Goal: Task Accomplishment & Management: Manage account settings

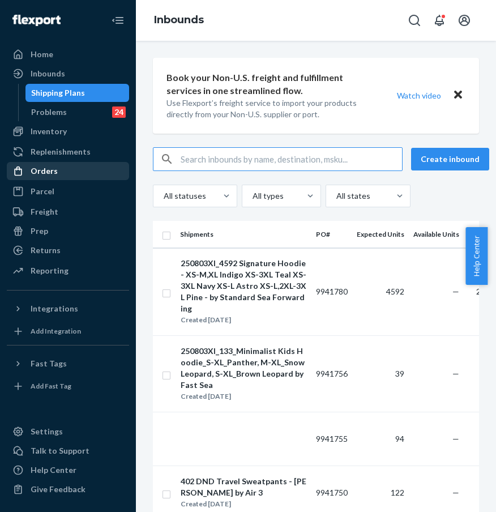
click at [77, 174] on div "Orders" at bounding box center [68, 171] width 120 height 16
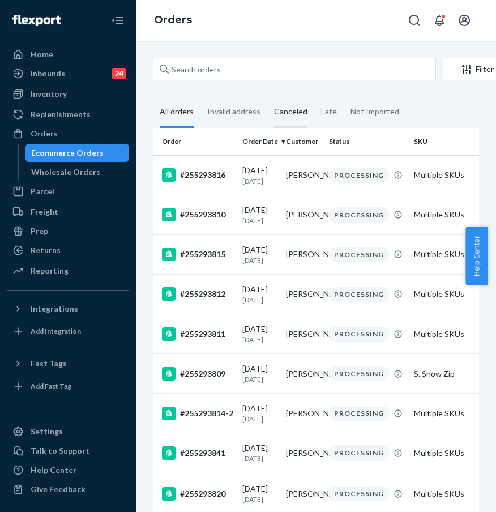
scroll to position [2, 0]
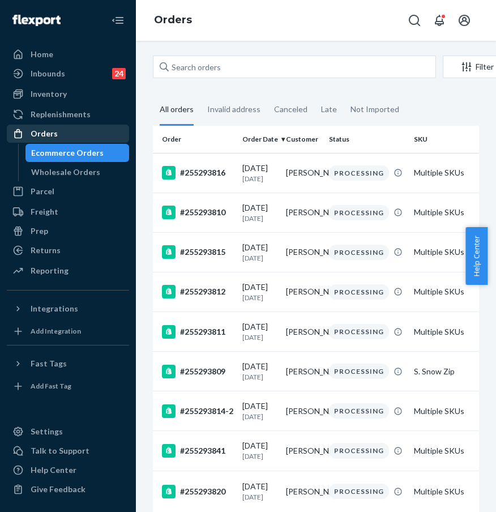
click at [89, 134] on div "Orders" at bounding box center [68, 134] width 120 height 16
click at [76, 136] on div "Orders" at bounding box center [68, 134] width 120 height 16
drag, startPoint x: 226, startPoint y: 80, endPoint x: 229, endPoint y: 73, distance: 8.1
click at [226, 80] on div "Filter Import Orders Create order Ecommerce order Removal order" at bounding box center [316, 68] width 326 height 25
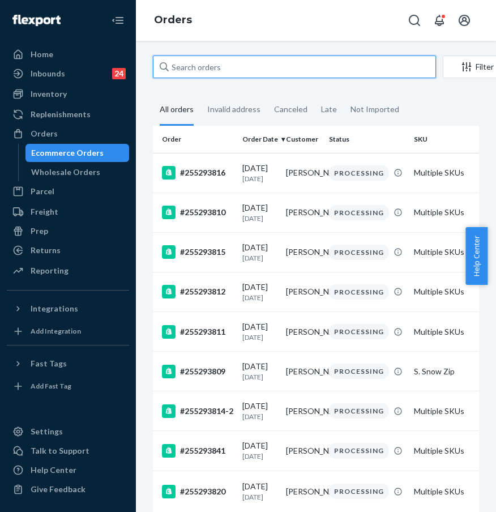
click at [230, 71] on input "text" at bounding box center [294, 67] width 283 height 23
paste input "#254854328"
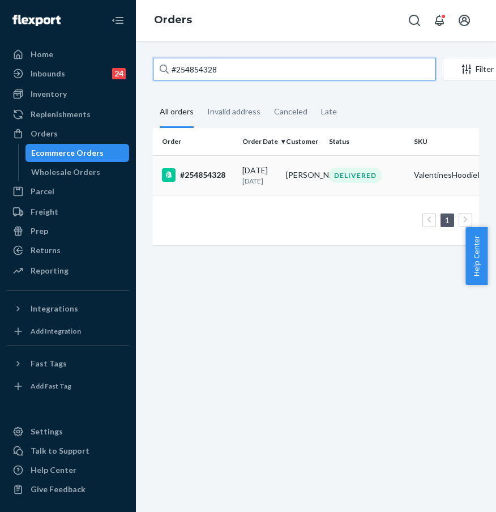
type input "#254854328"
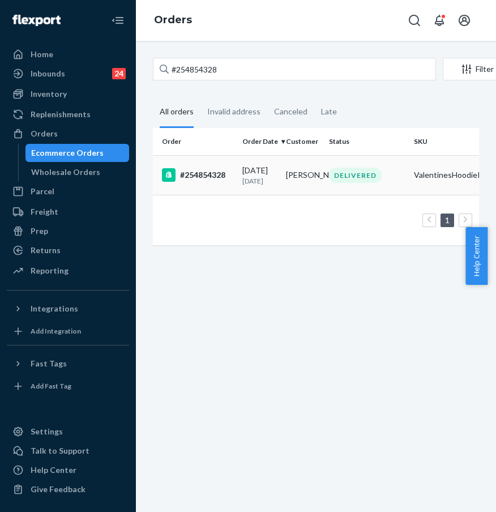
click at [199, 173] on div "#254854328" at bounding box center [197, 175] width 71 height 14
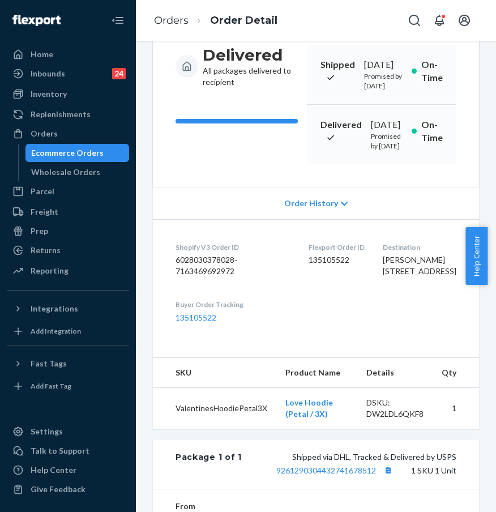
scroll to position [165, 0]
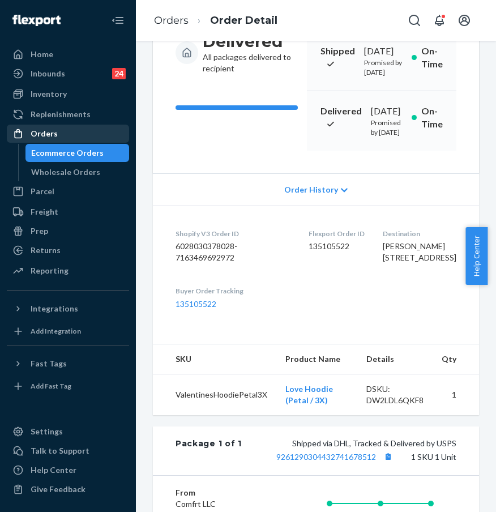
click at [70, 131] on div "Orders" at bounding box center [68, 134] width 120 height 16
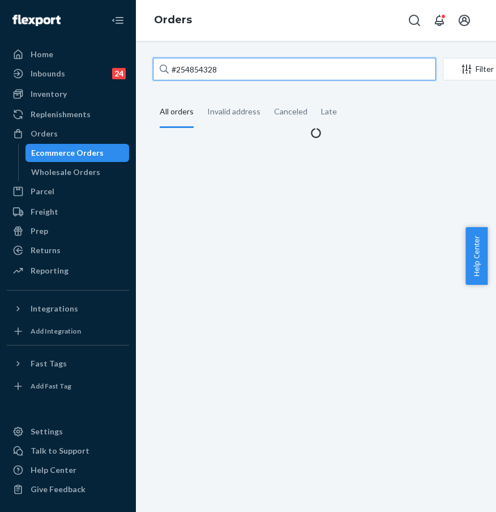
click at [250, 65] on input "#254854328" at bounding box center [294, 69] width 283 height 23
drag, startPoint x: 272, startPoint y: 71, endPoint x: 131, endPoint y: 69, distance: 141.0
click at [131, 69] on div "Home Inbounds 24 Shipping Plans Problems 24 Inventory Products Replenishments O…" at bounding box center [248, 256] width 496 height 512
paste input "3838961"
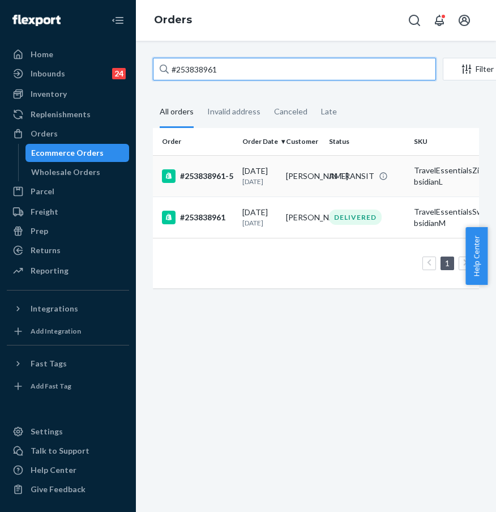
type input "#253838961"
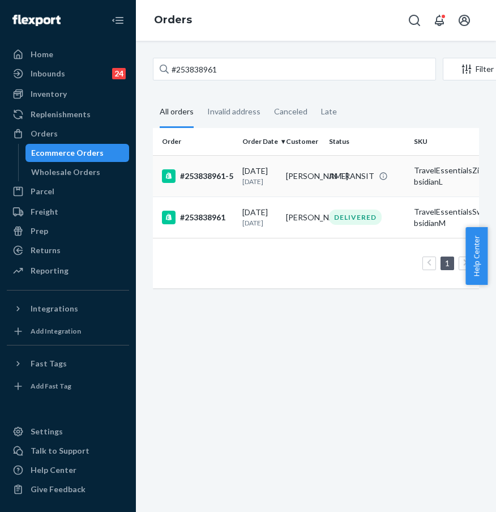
click at [203, 182] on div "#253838961-5" at bounding box center [197, 176] width 71 height 14
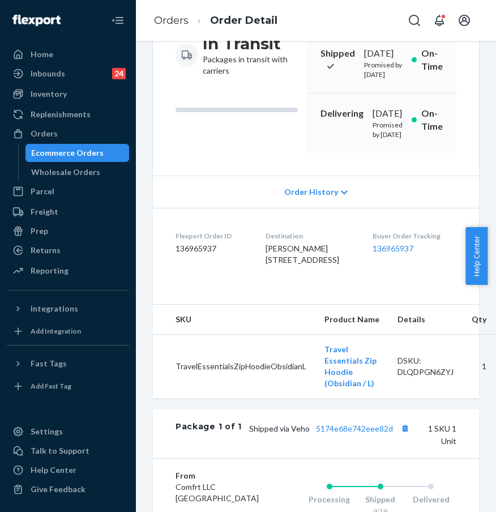
scroll to position [172, 0]
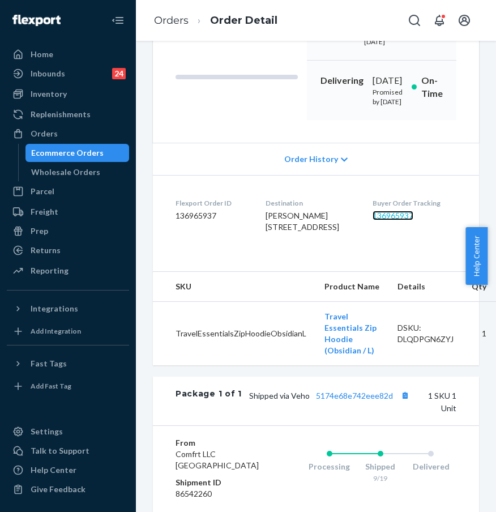
click at [392, 220] on link "136965937" at bounding box center [393, 216] width 41 height 10
click at [78, 127] on div "Orders" at bounding box center [68, 134] width 120 height 16
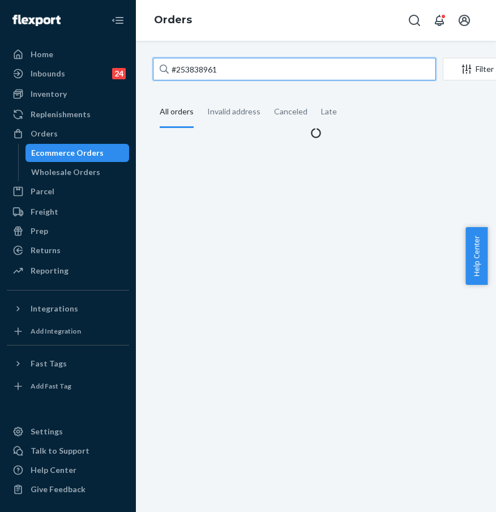
click at [271, 72] on input "#253838961" at bounding box center [294, 69] width 283 height 23
paste input "5087605"
drag, startPoint x: 271, startPoint y: 72, endPoint x: 140, endPoint y: 58, distance: 131.6
click at [140, 58] on div "#253838961 Filter Import Orders Create order Ecommerce order Removal order All …" at bounding box center [316, 276] width 360 height 471
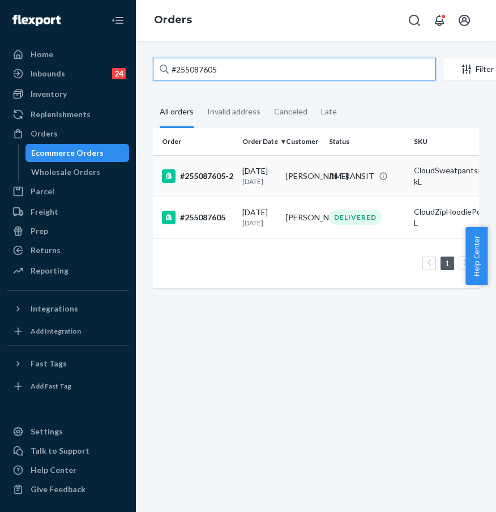
type input "#255087605"
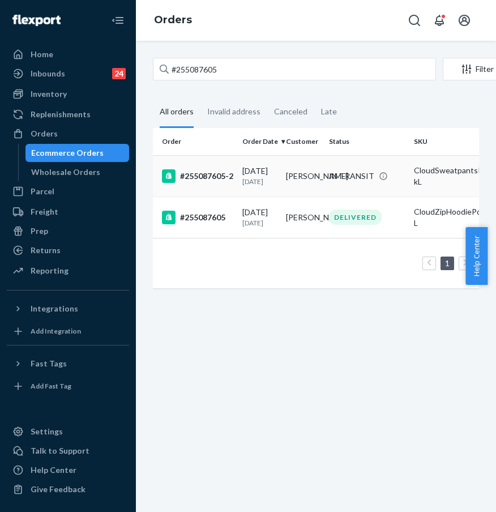
click at [191, 173] on div "#255087605-2" at bounding box center [197, 176] width 71 height 14
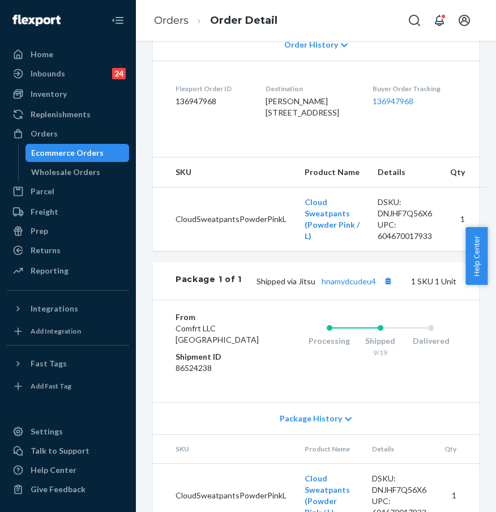
scroll to position [155, 0]
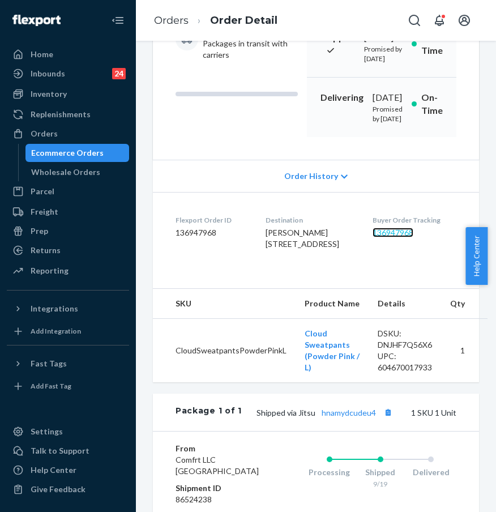
click at [394, 237] on link "136947968" at bounding box center [393, 233] width 41 height 10
click at [57, 130] on div "Orders" at bounding box center [68, 134] width 120 height 16
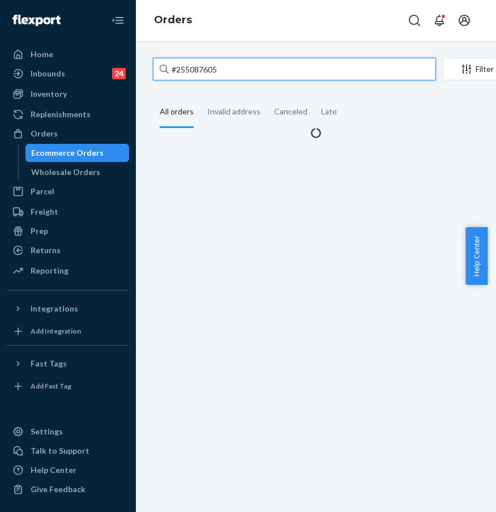
drag, startPoint x: 187, startPoint y: 71, endPoint x: 197, endPoint y: 73, distance: 10.4
click at [187, 71] on input "#255087605" at bounding box center [294, 69] width 283 height 23
paste input "380091"
drag, startPoint x: 253, startPoint y: 77, endPoint x: 147, endPoint y: 71, distance: 105.5
click at [147, 71] on div "#255087605 Filter Import Orders Create order Ecommerce order Removal order All …" at bounding box center [315, 98] width 343 height 81
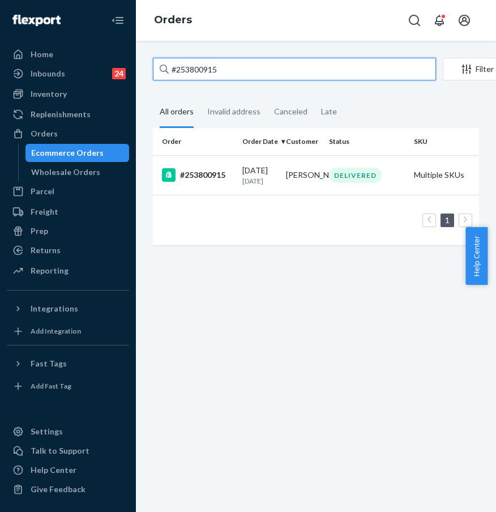
click at [240, 70] on input "#253800915" at bounding box center [294, 69] width 283 height 23
drag, startPoint x: 254, startPoint y: 69, endPoint x: 160, endPoint y: 66, distance: 94.6
click at [160, 66] on div "#253800915" at bounding box center [294, 69] width 283 height 23
paste input "#253800915"
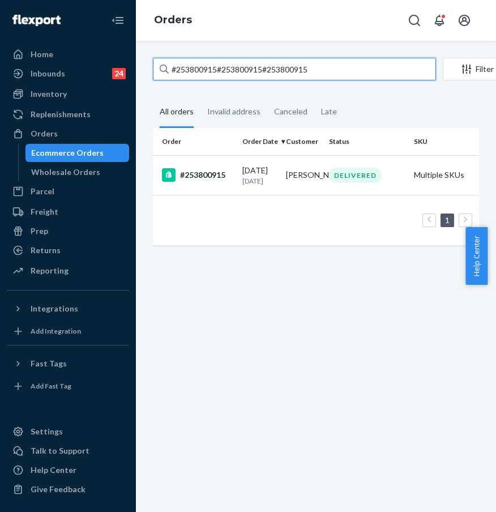
paste input "#253800915"
drag, startPoint x: 379, startPoint y: 73, endPoint x: 174, endPoint y: 71, distance: 205.6
click at [174, 71] on input "#253800915#253800915#253800915#253800915" at bounding box center [294, 69] width 283 height 23
paste input "text"
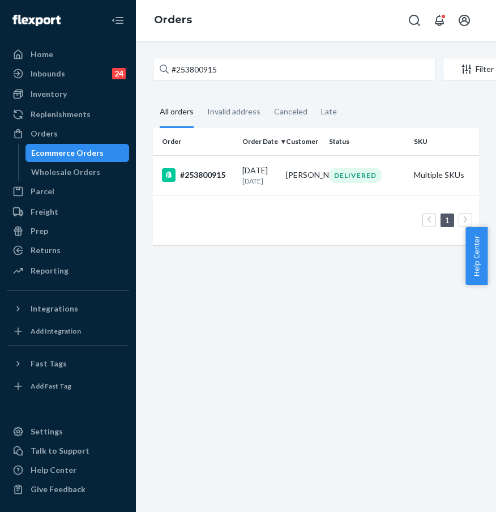
click at [212, 256] on div "Order Order Date Customer Status SKU Units Service Fee #253800915 [DATE] [DATE]…" at bounding box center [316, 192] width 326 height 129
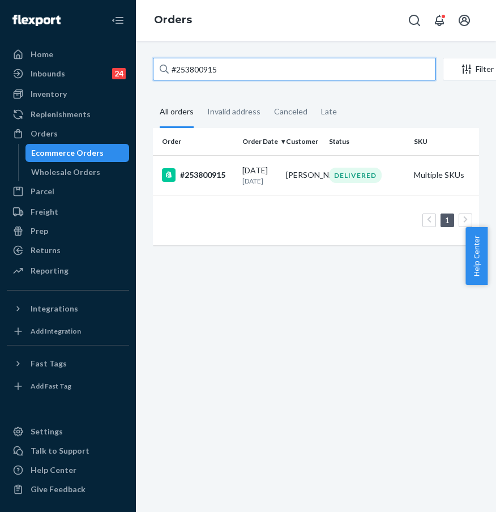
click at [200, 68] on input "#253800915" at bounding box center [294, 69] width 283 height 23
drag, startPoint x: 245, startPoint y: 67, endPoint x: 158, endPoint y: 57, distance: 87.7
click at [158, 58] on input "#253800915" at bounding box center [294, 69] width 283 height 23
paste input "5088753"
type input "#255088753"
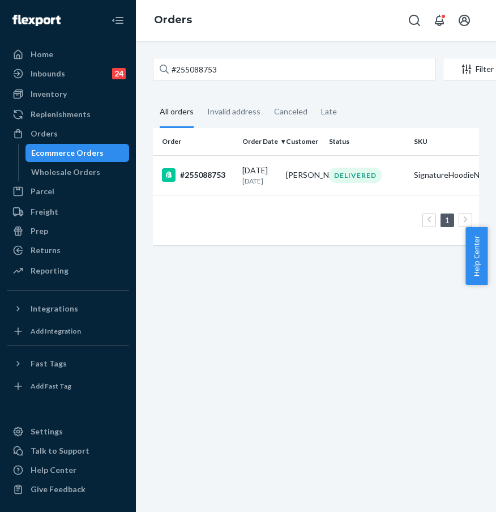
click at [203, 182] on div "#255088753" at bounding box center [197, 175] width 71 height 14
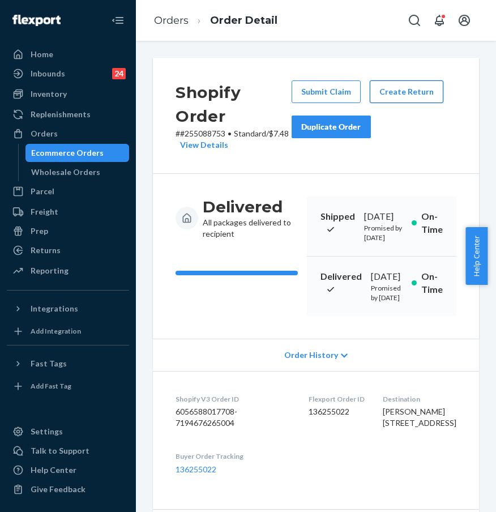
click at [399, 92] on button "Create Return" at bounding box center [407, 91] width 74 height 23
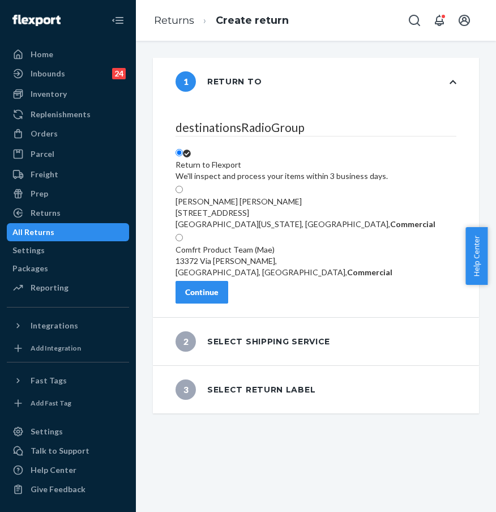
scroll to position [79, 0]
click at [228, 304] on button "Continue" at bounding box center [202, 292] width 53 height 23
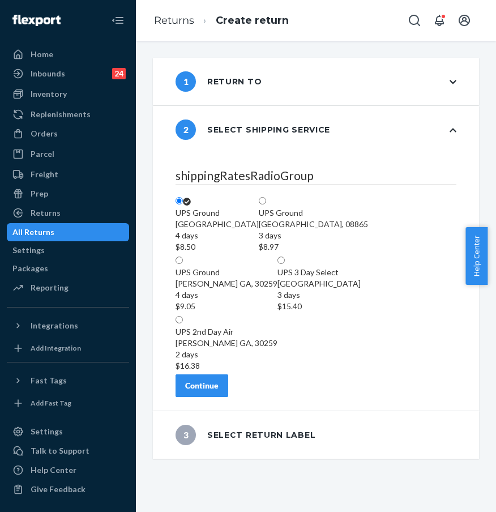
scroll to position [145, 0]
click at [228, 397] on button "Continue" at bounding box center [202, 385] width 53 height 23
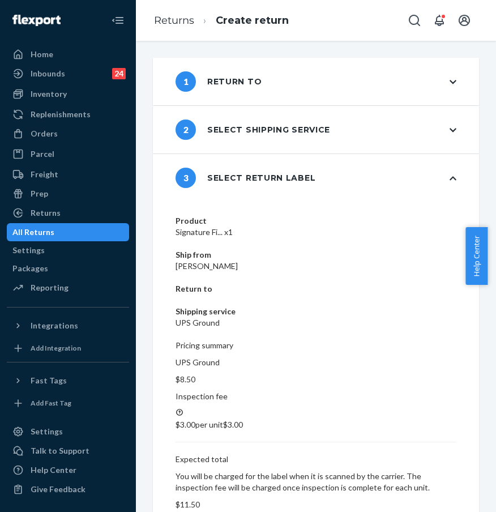
drag, startPoint x: 254, startPoint y: 428, endPoint x: 253, endPoint y: 438, distance: 10.3
click at [253, 438] on div "Product Signature Fi... x1 Ship from [PERSON_NAME] Return to Shipping service U…" at bounding box center [316, 377] width 326 height 351
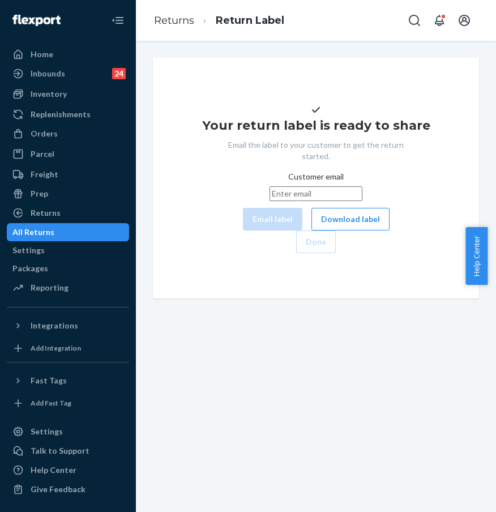
click at [270, 201] on input "Customer email" at bounding box center [316, 193] width 93 height 15
paste input "[PERSON_NAME][EMAIL_ADDRESS][PERSON_NAME][DOMAIN_NAME]"
type input "[PERSON_NAME][EMAIL_ADDRESS][PERSON_NAME][DOMAIN_NAME]"
click at [243, 230] on button "Email label" at bounding box center [272, 219] width 59 height 23
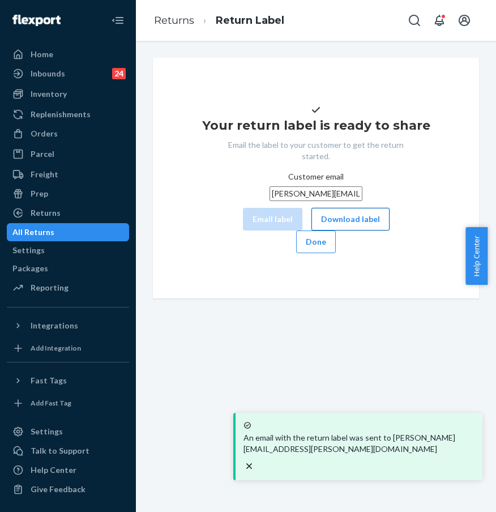
click at [311, 230] on button "Download label" at bounding box center [350, 219] width 78 height 23
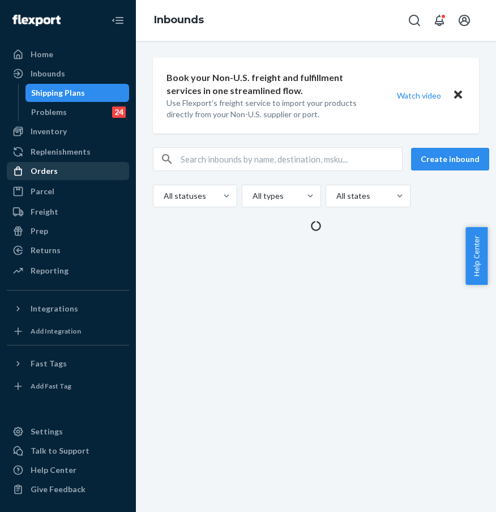
click at [101, 170] on div "Orders" at bounding box center [68, 171] width 120 height 16
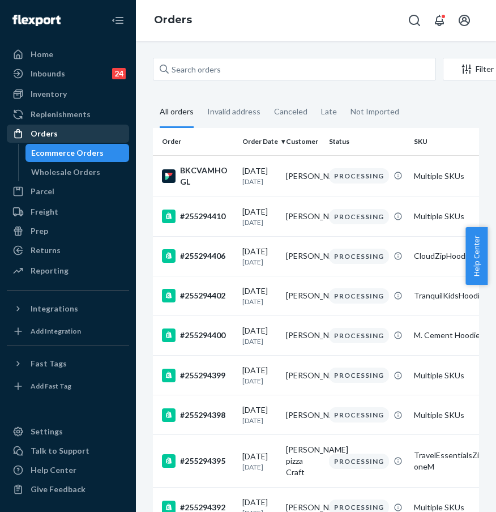
click at [49, 133] on div "Orders" at bounding box center [44, 133] width 27 height 11
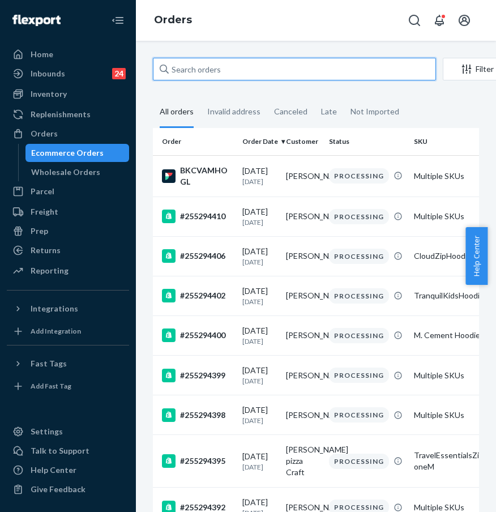
click at [237, 71] on input "text" at bounding box center [294, 69] width 283 height 23
paste input "(#255055530)"
type input "(#255055530)"
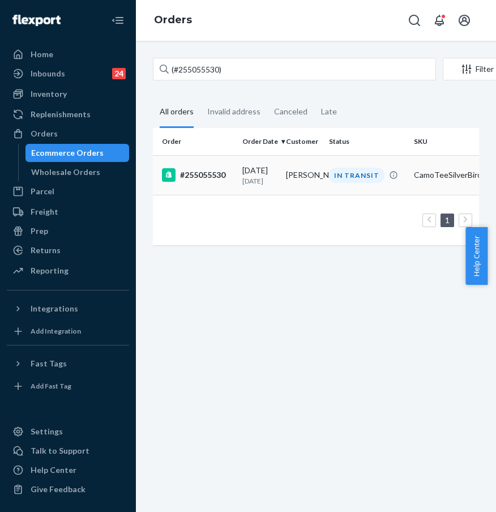
click at [209, 171] on td "#255055530" at bounding box center [195, 175] width 85 height 40
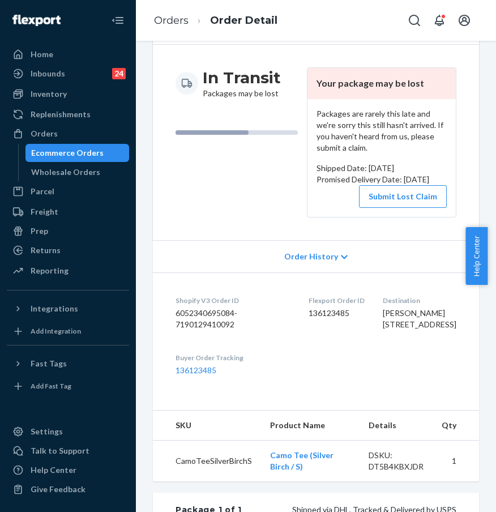
scroll to position [103, 0]
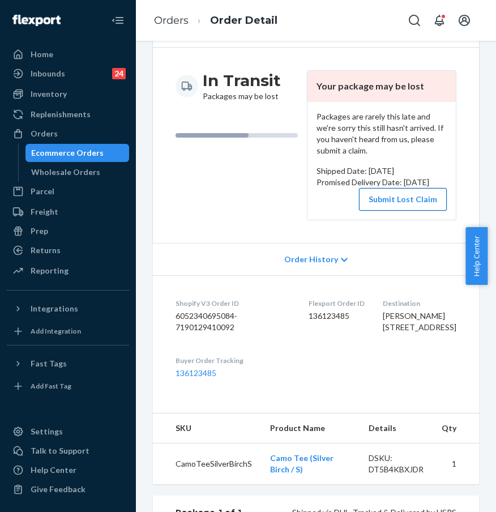
click at [406, 205] on button "Submit Lost Claim" at bounding box center [403, 199] width 88 height 23
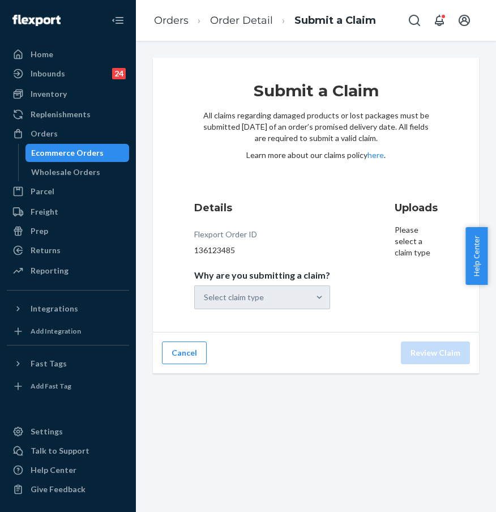
click at [288, 300] on div "Select claim type" at bounding box center [262, 297] width 136 height 24
click at [288, 300] on div "Select claim type" at bounding box center [252, 297] width 114 height 23
click at [205, 300] on input "Why are you submitting a claim? Select claim type" at bounding box center [204, 297] width 1 height 11
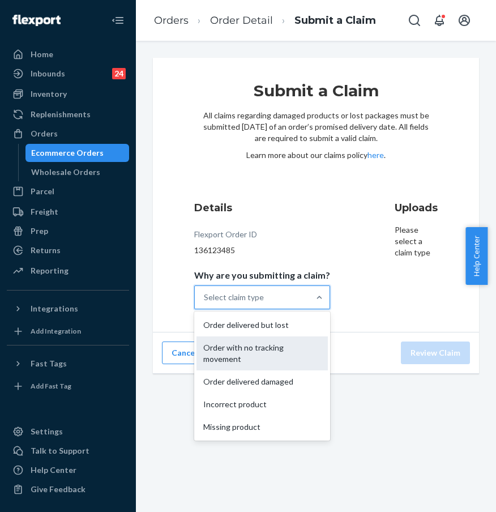
click at [295, 351] on div "Order with no tracking movement" at bounding box center [262, 353] width 131 height 34
click at [205, 303] on input "Why are you submitting a claim? option Order with no tracking movement focused,…" at bounding box center [204, 297] width 1 height 11
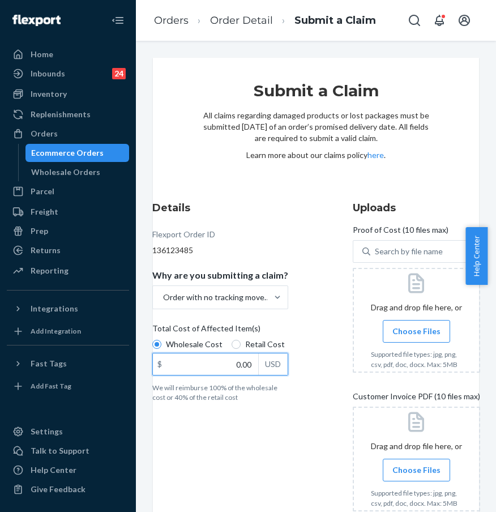
drag, startPoint x: 215, startPoint y: 368, endPoint x: 280, endPoint y: 371, distance: 65.8
click at [280, 375] on div "$ 0.00 USD" at bounding box center [220, 364] width 136 height 23
type input "47.00"
click at [308, 408] on div "Details Flexport Order ID 136123485 Why are you submitting a claim? Order with …" at bounding box center [234, 372] width 164 height 357
click at [417, 331] on span "Choose Files" at bounding box center [416, 331] width 48 height 11
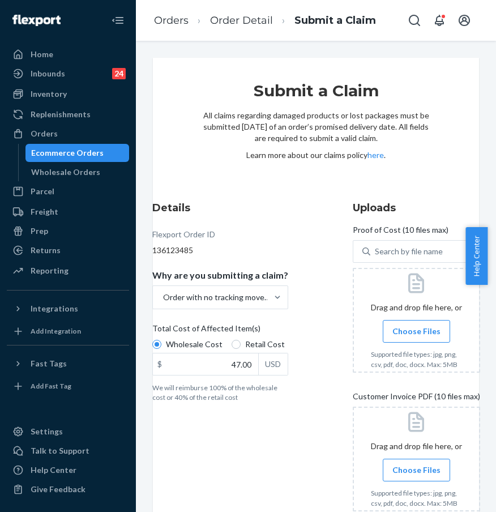
click at [417, 331] on input "Choose Files" at bounding box center [416, 331] width 1 height 12
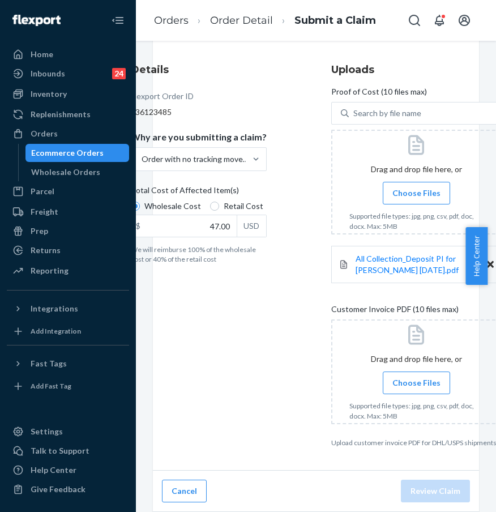
scroll to position [147, 0]
click at [248, 355] on div "Details Flexport Order ID 136123485 Why are you submitting a claim? Order with …" at bounding box center [213, 255] width 164 height 399
click at [419, 377] on span "Choose Files" at bounding box center [416, 382] width 48 height 11
click at [417, 377] on input "Choose Files" at bounding box center [416, 383] width 1 height 12
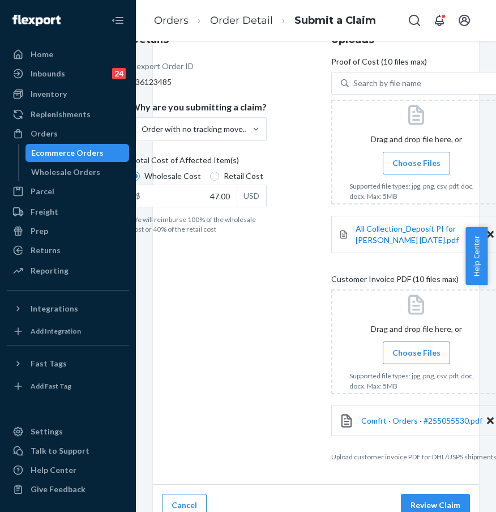
scroll to position [191, 0]
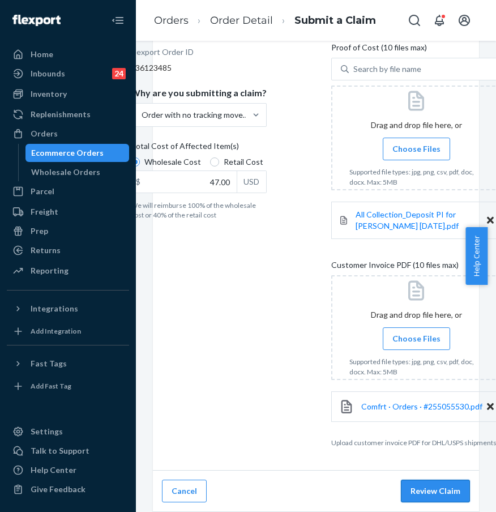
click at [410, 480] on button "Review Claim" at bounding box center [435, 491] width 69 height 23
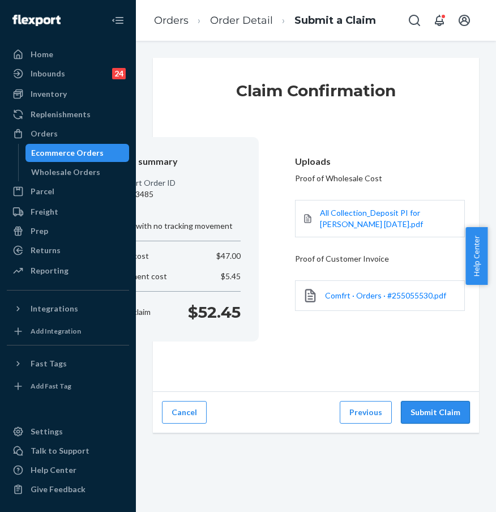
click at [431, 415] on button "Submit Claim" at bounding box center [435, 412] width 69 height 23
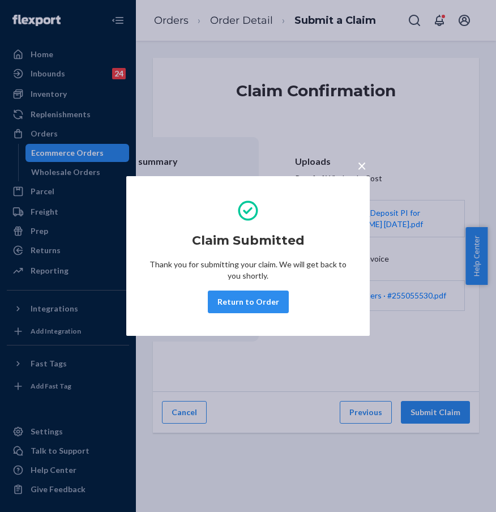
click at [236, 305] on button "Return to Order" at bounding box center [248, 302] width 81 height 23
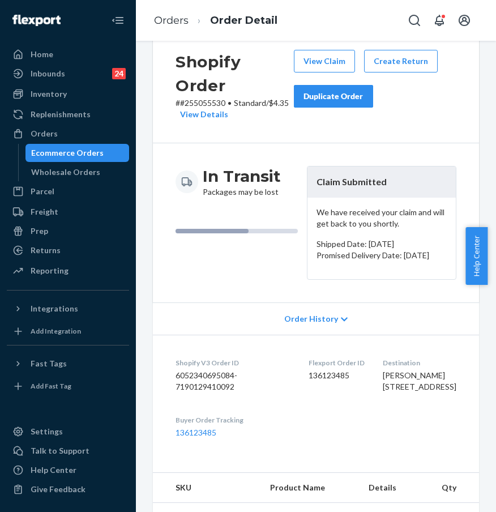
scroll to position [28, 0]
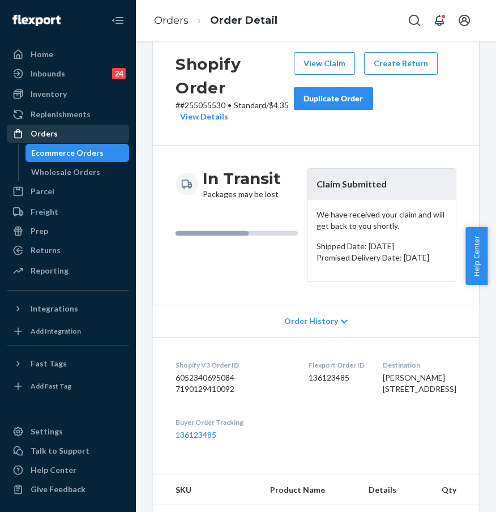
click at [78, 136] on div "Orders" at bounding box center [68, 134] width 120 height 16
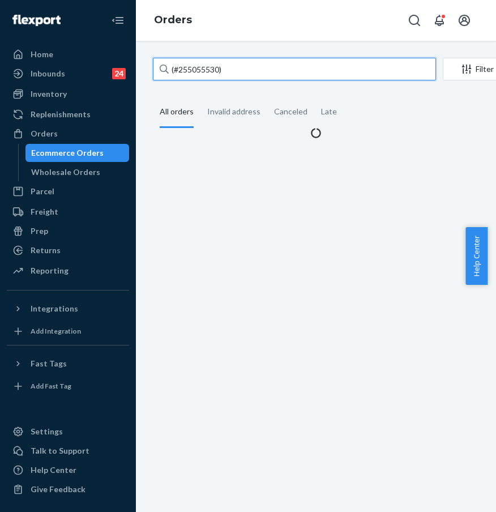
click at [242, 73] on input "(#255055530)" at bounding box center [294, 69] width 283 height 23
drag, startPoint x: 241, startPoint y: 71, endPoint x: 144, endPoint y: 69, distance: 96.9
click at [144, 69] on div "(#255055530) Filter Import Orders Create order Ecommerce order Removal order Al…" at bounding box center [315, 98] width 343 height 81
paste input "#254989691"
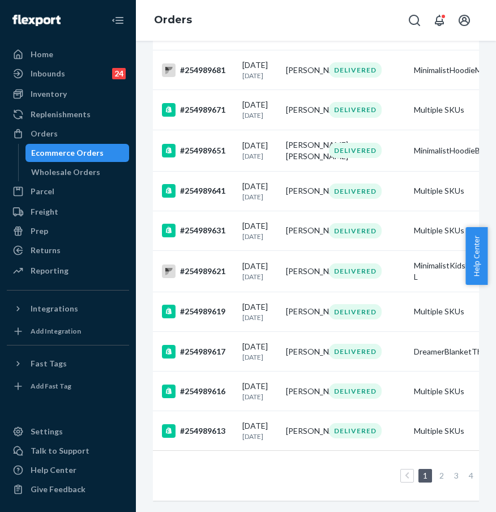
scroll to position [972, 0]
click at [91, 133] on div "Orders" at bounding box center [68, 134] width 120 height 16
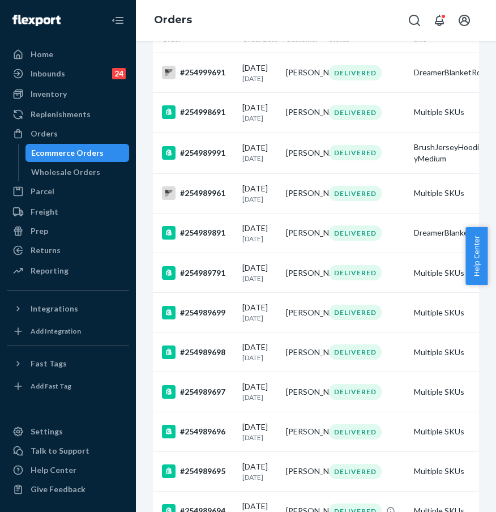
scroll to position [0, 0]
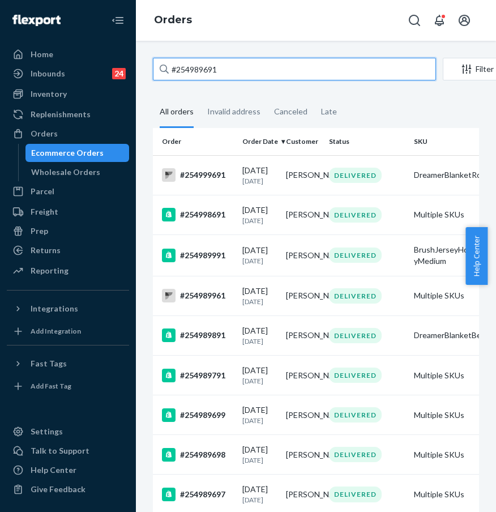
click at [242, 79] on input "#254989691" at bounding box center [294, 69] width 283 height 23
paste input "#255091407"
drag, startPoint x: 251, startPoint y: 74, endPoint x: 176, endPoint y: 70, distance: 74.9
click at [176, 70] on input "##255091407" at bounding box center [294, 69] width 283 height 23
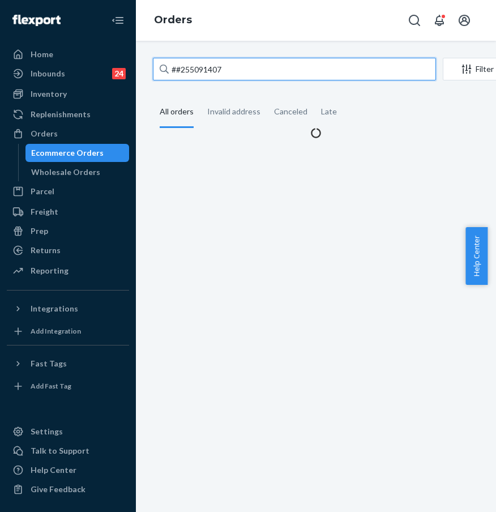
paste input "text"
drag, startPoint x: 266, startPoint y: 71, endPoint x: 178, endPoint y: 59, distance: 88.0
click at [178, 59] on input "#255091407" at bounding box center [294, 69] width 283 height 23
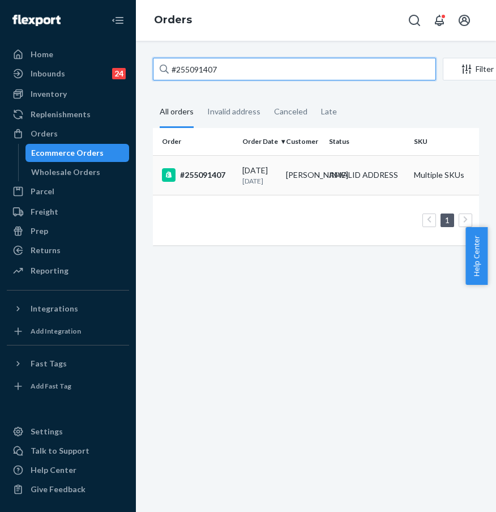
type input "#255091407"
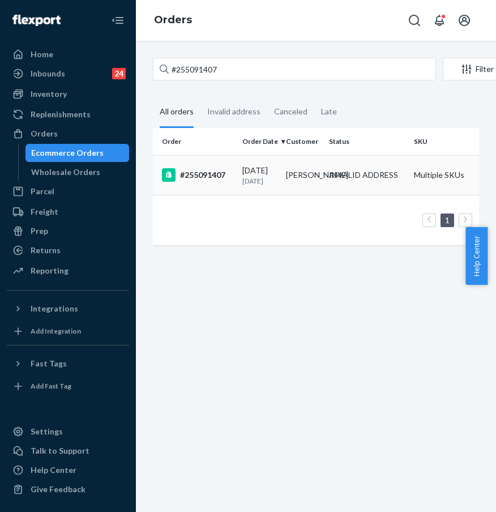
click at [198, 178] on div "#255091407" at bounding box center [197, 175] width 71 height 14
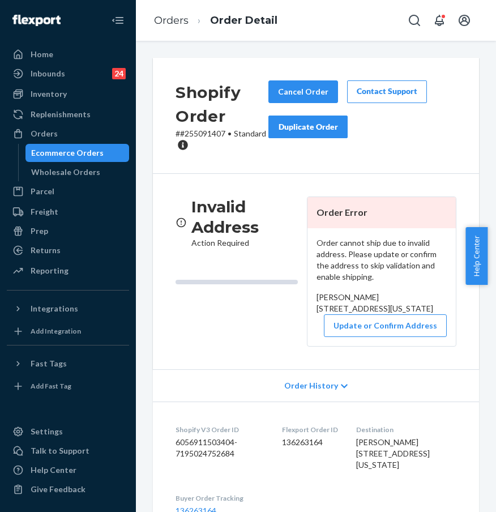
click at [193, 180] on div "Invalid Address Action Required Order Error Order cannot ship due to invalid ad…" at bounding box center [316, 271] width 326 height 195
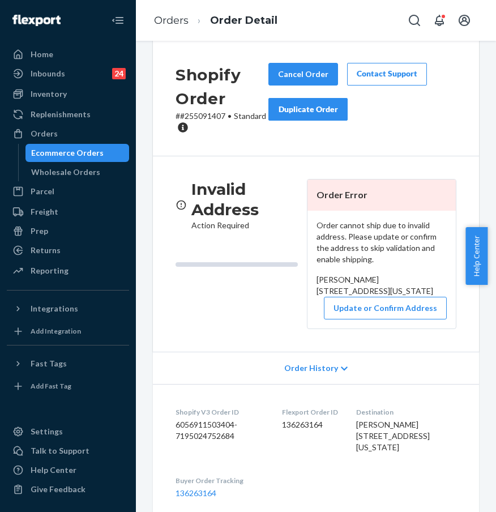
scroll to position [31, 0]
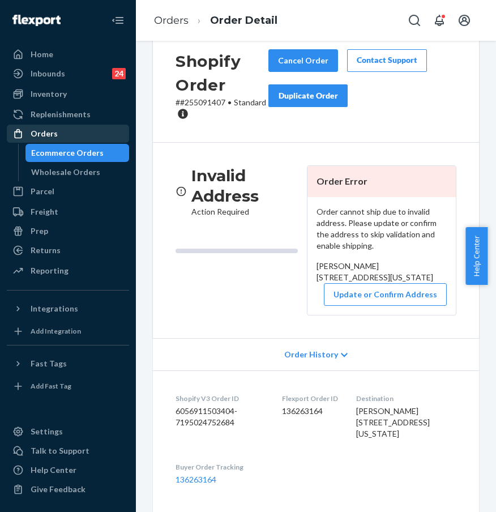
click at [91, 139] on div "Orders" at bounding box center [68, 134] width 120 height 16
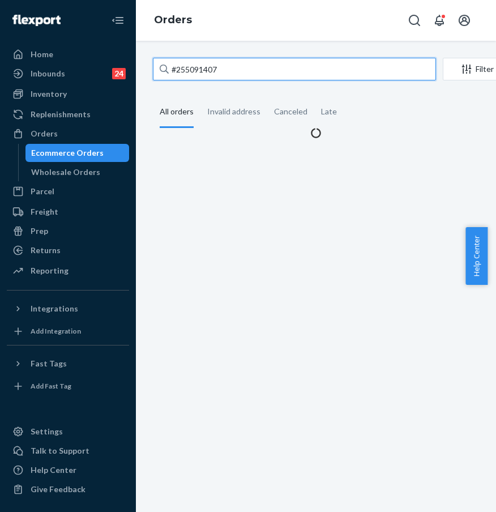
click at [287, 72] on input "#255091407" at bounding box center [294, 69] width 283 height 23
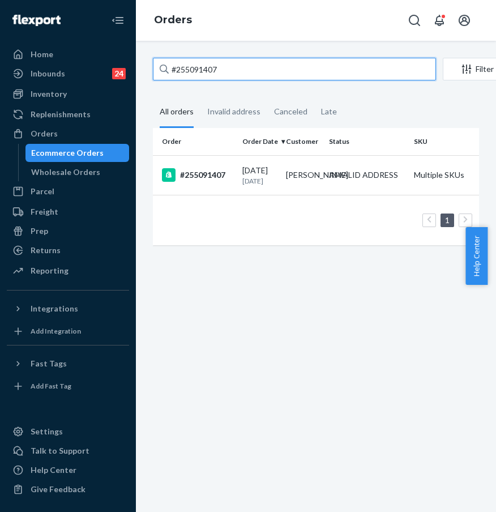
drag, startPoint x: 293, startPoint y: 73, endPoint x: 167, endPoint y: 63, distance: 126.7
click at [167, 63] on div "#255091407" at bounding box center [294, 69] width 283 height 23
paste input "119599"
type input "#255119599"
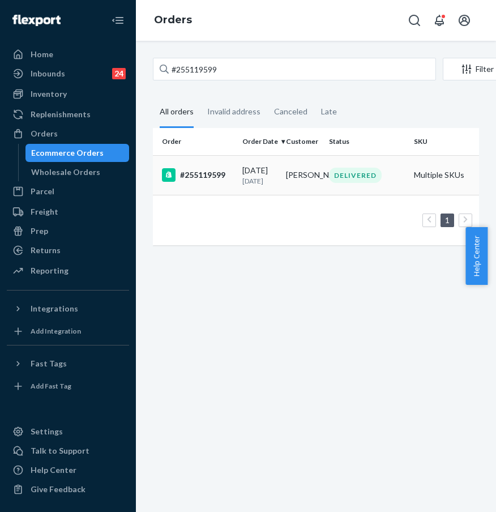
click at [211, 179] on div "#255119599" at bounding box center [197, 175] width 71 height 14
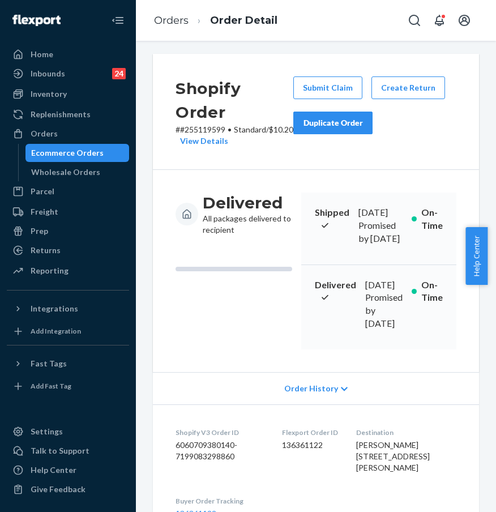
scroll to position [5, 0]
click at [402, 87] on button "Create Return" at bounding box center [409, 87] width 74 height 23
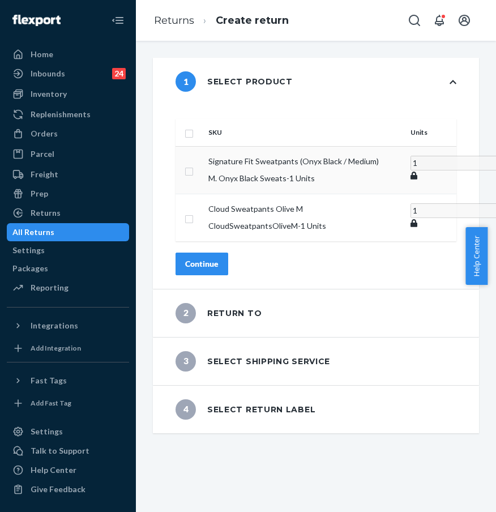
click at [204, 150] on td at bounding box center [190, 170] width 28 height 48
click at [194, 164] on input "checkbox" at bounding box center [189, 170] width 9 height 12
checkbox input "true"
click at [219, 259] on div "Continue" at bounding box center [201, 263] width 33 height 11
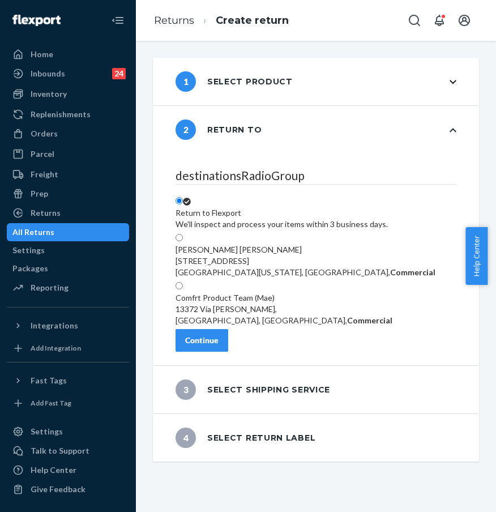
scroll to position [127, 0]
click at [228, 352] on button "Continue" at bounding box center [202, 340] width 53 height 23
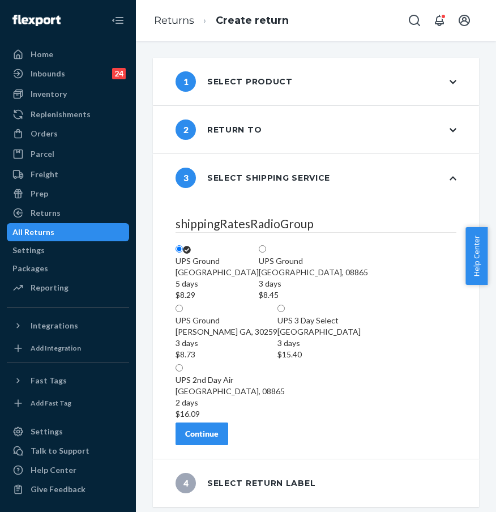
scroll to position [193, 0]
click at [219, 439] on div "Continue" at bounding box center [201, 433] width 33 height 11
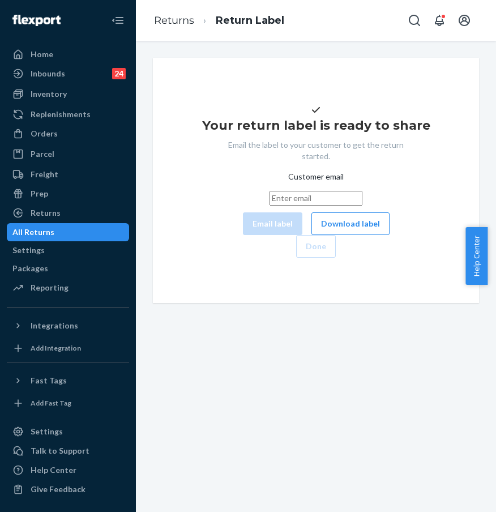
click at [270, 206] on input "Customer email" at bounding box center [316, 198] width 93 height 15
paste input "hmartin1234@yahoo.com"
type input "hmartin1234@yahoo.com"
click at [243, 235] on button "Email label" at bounding box center [272, 223] width 59 height 23
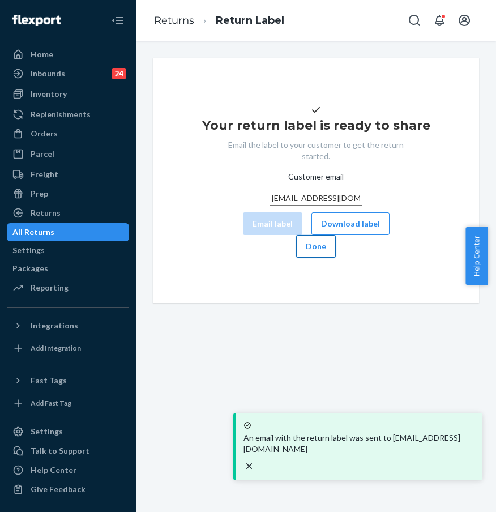
click at [336, 258] on button "Done" at bounding box center [316, 246] width 40 height 23
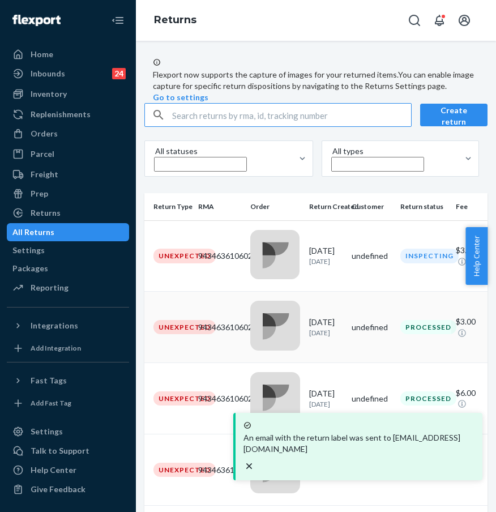
scroll to position [2, 0]
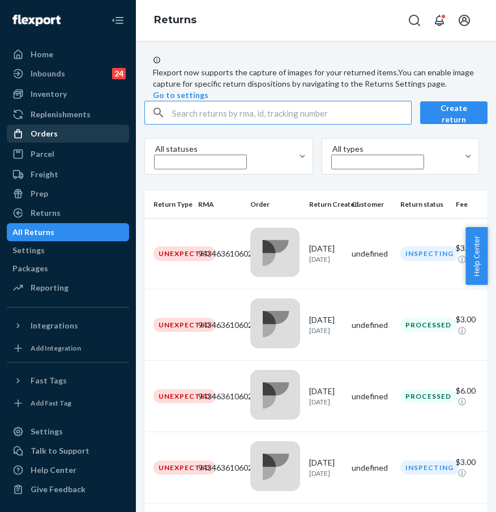
click at [100, 135] on div "Orders" at bounding box center [68, 134] width 120 height 16
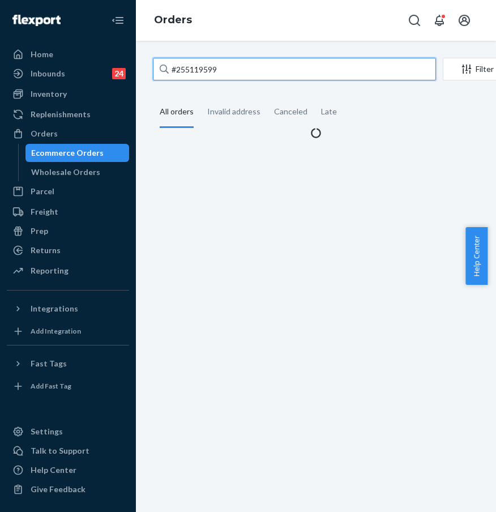
click at [234, 70] on input "#255119599" at bounding box center [294, 69] width 283 height 23
drag, startPoint x: 264, startPoint y: 67, endPoint x: 157, endPoint y: 61, distance: 106.6
click at [157, 61] on input "#255119599" at bounding box center [294, 69] width 283 height 23
paste input "256263 Partially complete Partially refunded Complete"
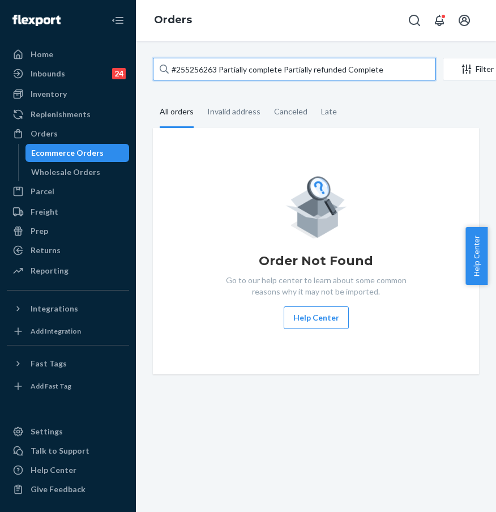
drag, startPoint x: 389, startPoint y: 72, endPoint x: 177, endPoint y: 62, distance: 212.0
click at [177, 62] on input "#255256263 Partially complete Partially refunded Complete" at bounding box center [294, 69] width 283 height 23
click at [201, 72] on input "#255256263 Partially complete Partially refunded Complete" at bounding box center [294, 69] width 283 height 23
drag, startPoint x: 391, startPoint y: 77, endPoint x: 159, endPoint y: 65, distance: 233.1
click at [159, 65] on input "#255256263 Partially complete Partially refunded Complete" at bounding box center [294, 69] width 283 height 23
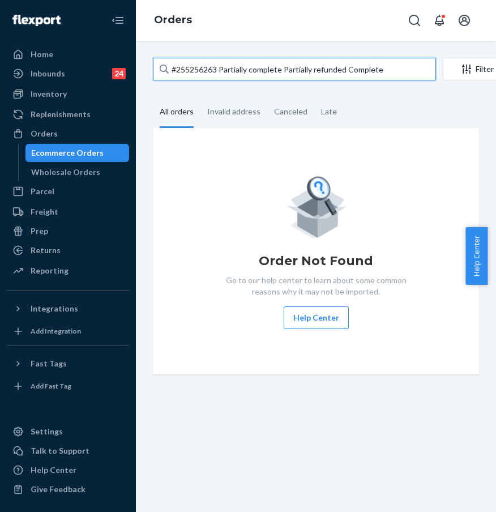
paste input "text"
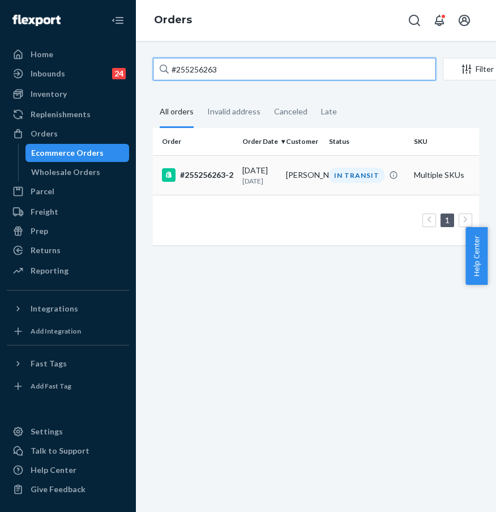
type input "#255256263"
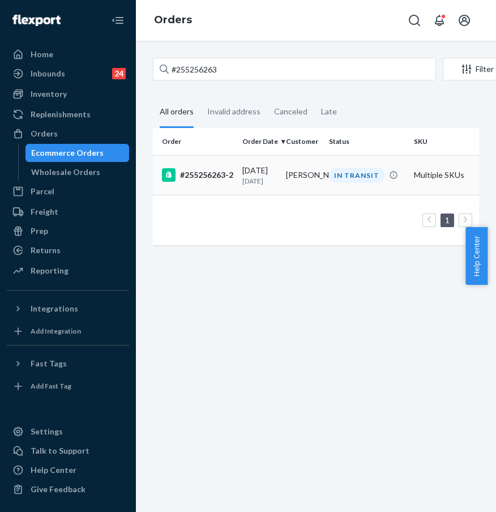
click at [206, 170] on div "#255256263-2" at bounding box center [197, 175] width 71 height 14
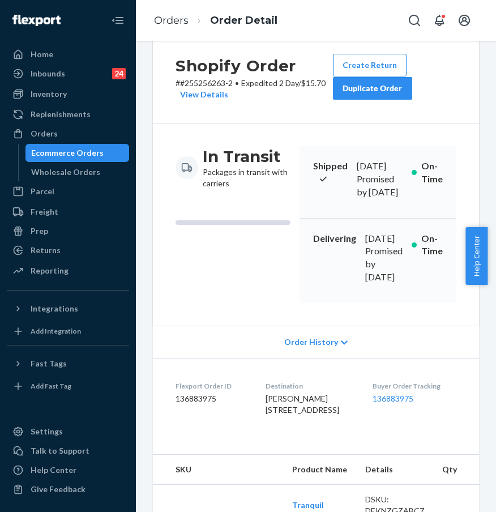
scroll to position [150, 0]
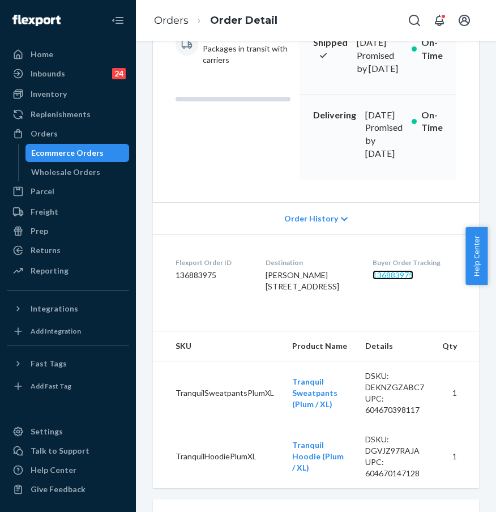
click at [400, 280] on link "136883975" at bounding box center [393, 275] width 41 height 10
click at [173, 23] on link "Orders" at bounding box center [171, 20] width 35 height 12
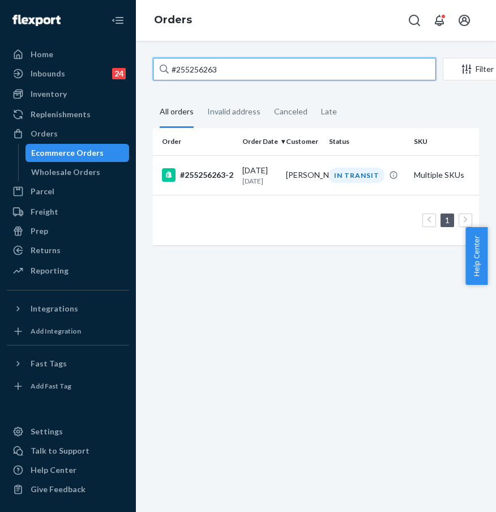
click at [240, 79] on input "#255256263" at bounding box center [294, 69] width 283 height 23
drag, startPoint x: 247, startPoint y: 75, endPoint x: 158, endPoint y: 69, distance: 89.1
click at [158, 69] on input "#255256263" at bounding box center [294, 69] width 283 height 23
paste input "38282"
type input "#255238282"
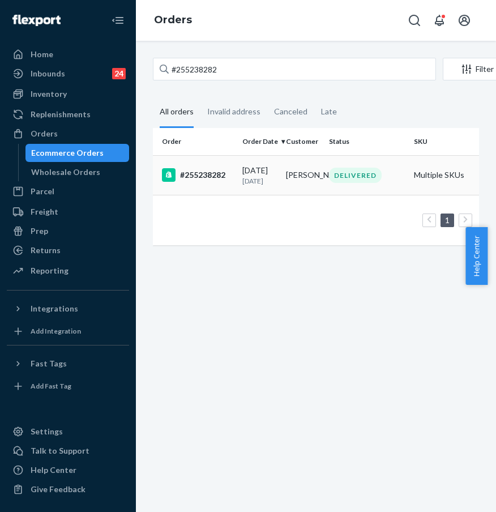
click at [212, 174] on div "#255238282" at bounding box center [197, 175] width 71 height 14
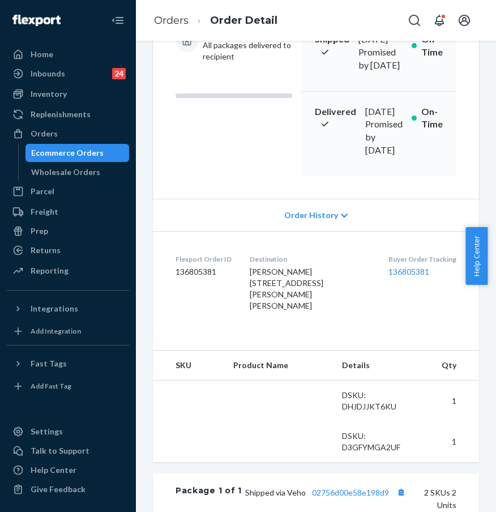
scroll to position [224, 0]
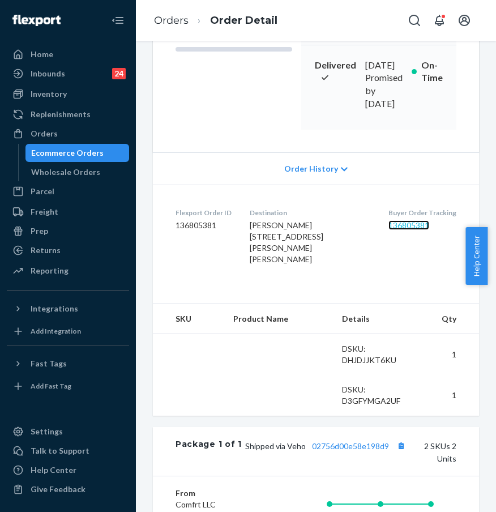
click at [389, 230] on link "136805381" at bounding box center [409, 225] width 41 height 10
